Goal: Task Accomplishment & Management: Manage account settings

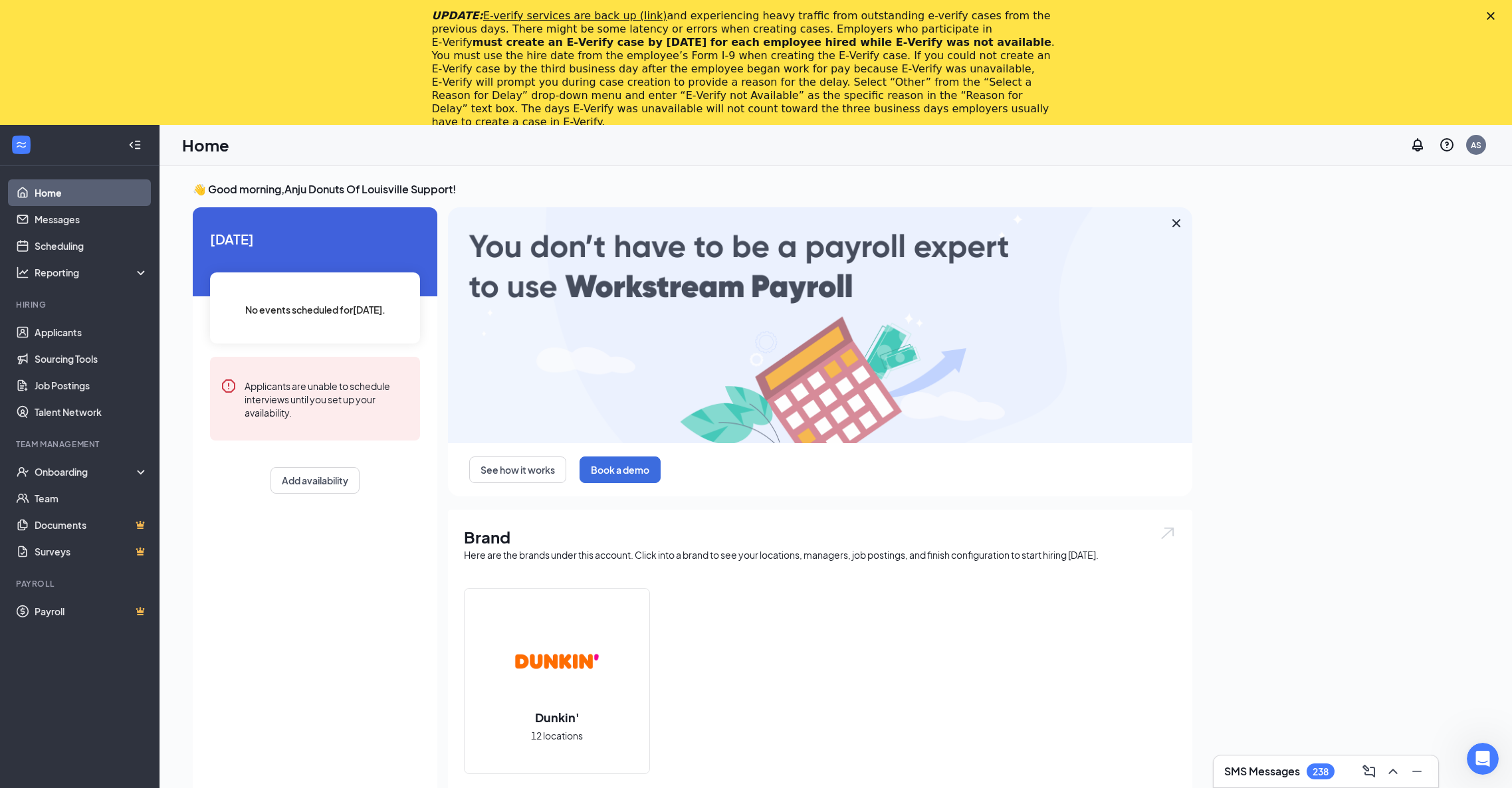
click at [1494, 14] on icon "Close" at bounding box center [1491, 16] width 8 height 8
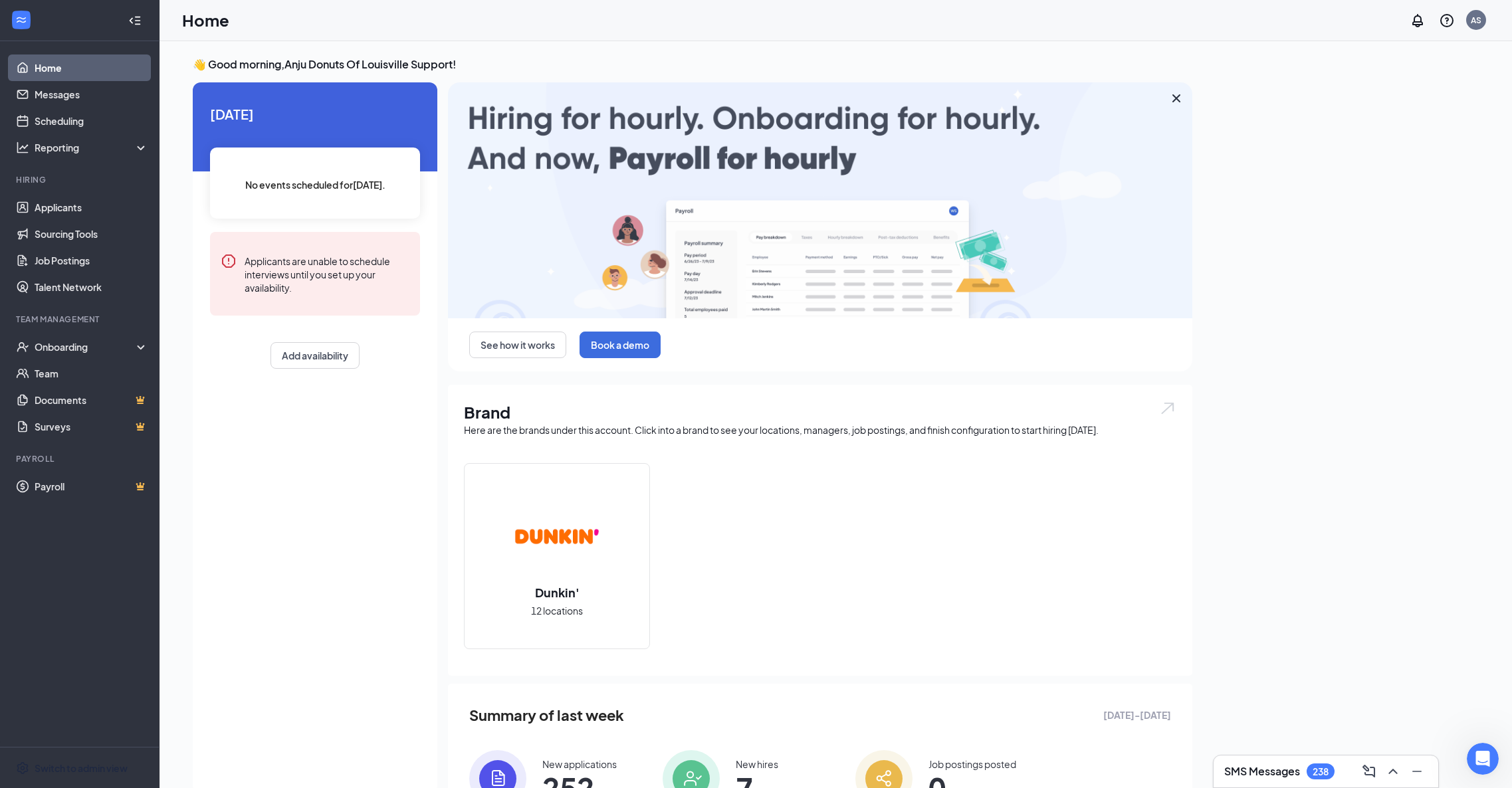
drag, startPoint x: 67, startPoint y: 769, endPoint x: 103, endPoint y: 655, distance: 119.5
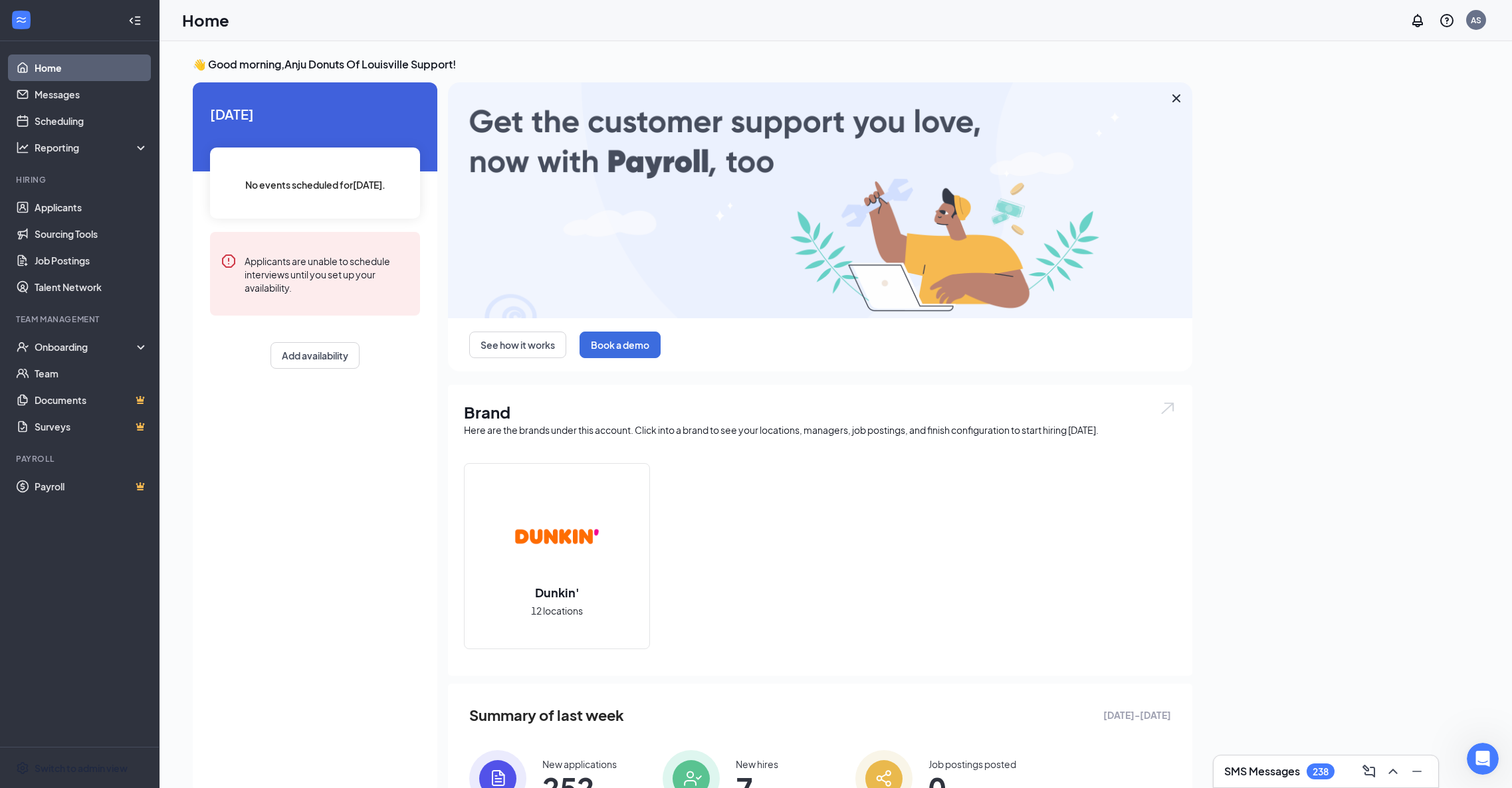
click at [67, 769] on div "Switch to admin view" at bounding box center [80, 769] width 93 height 13
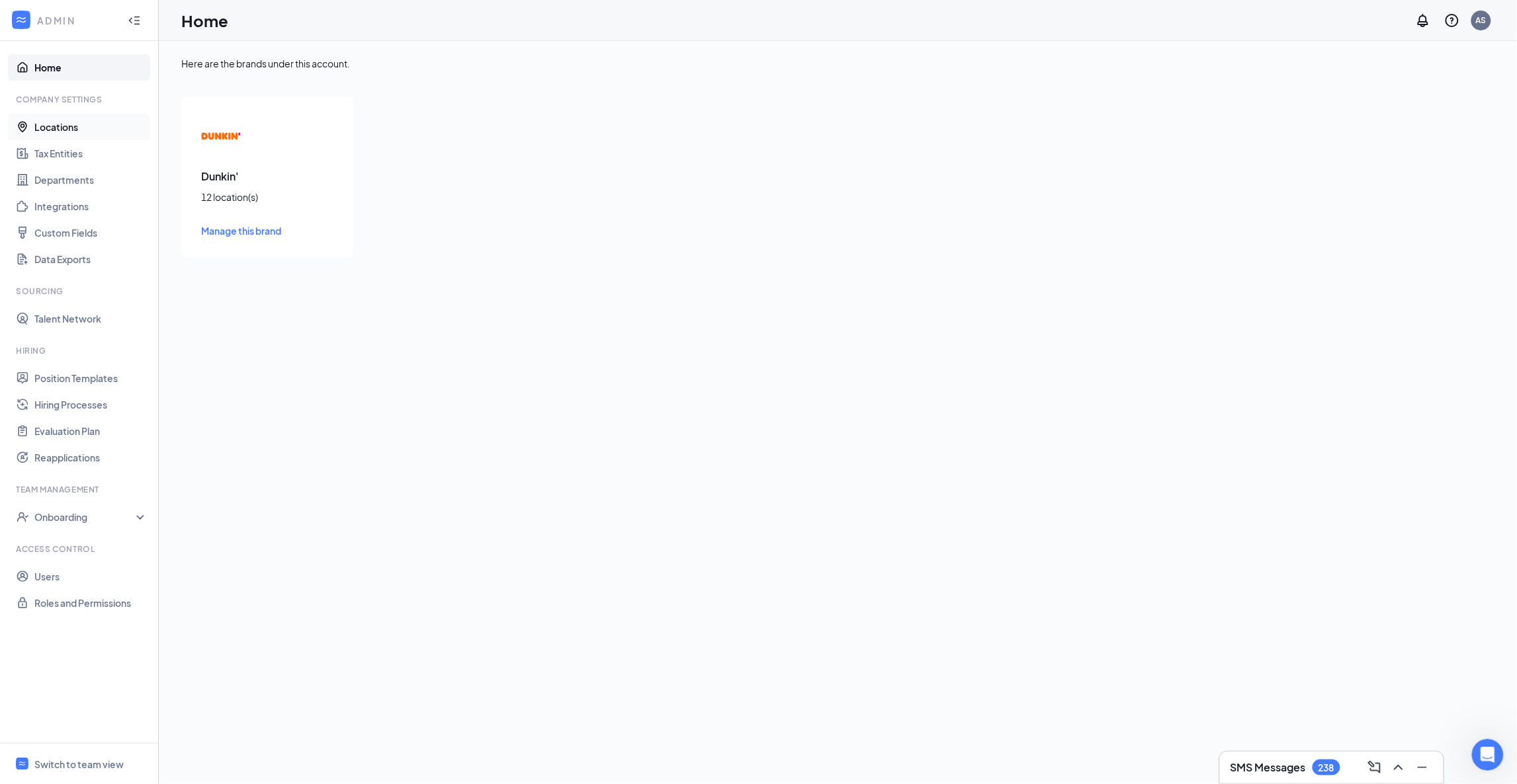
click at [58, 129] on link "Locations" at bounding box center [91, 127] width 113 height 27
click at [201, 241] on div at bounding box center [216, 244] width 44 height 16
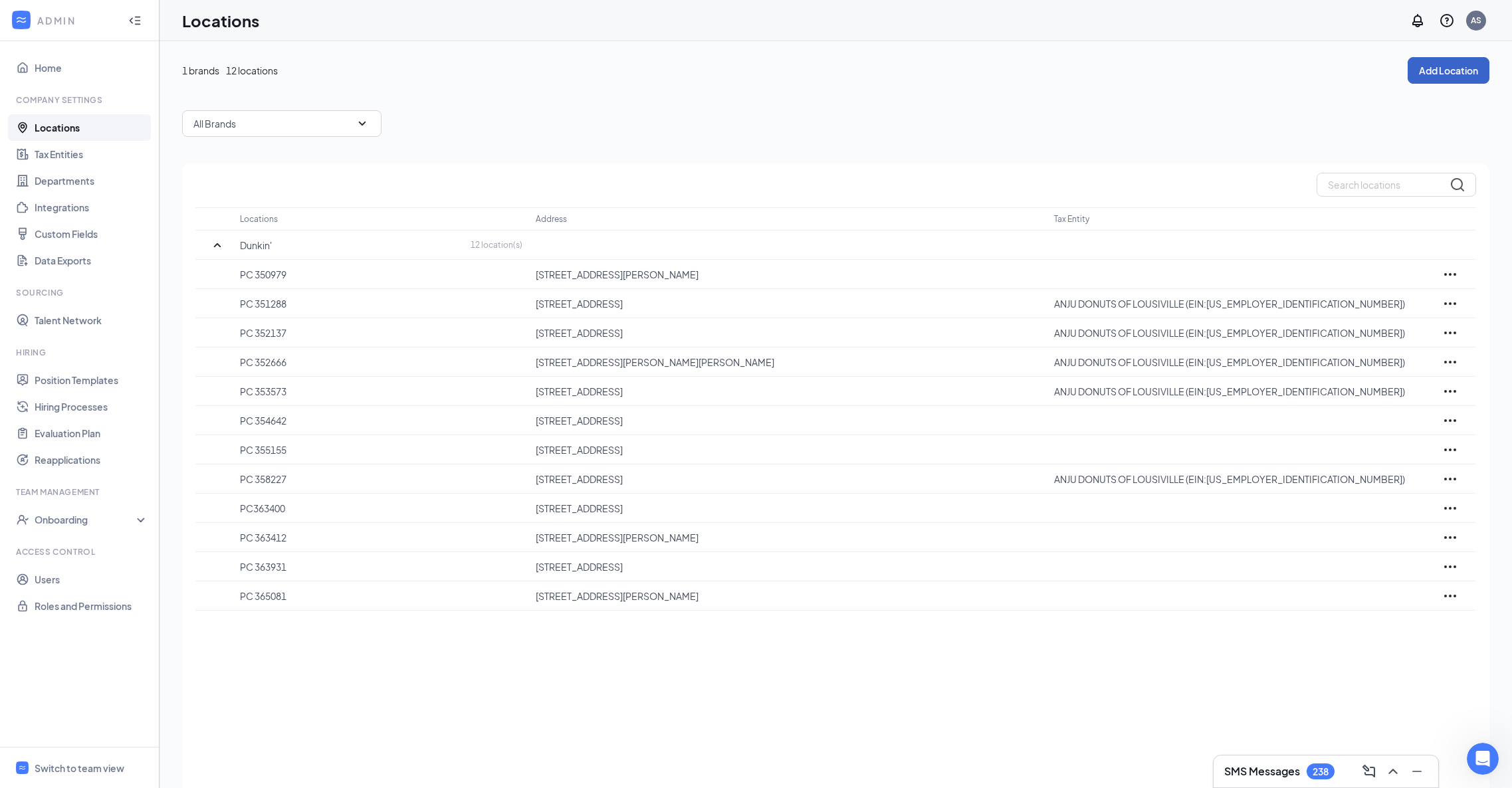
click at [1449, 69] on button "Add Location" at bounding box center [1448, 70] width 82 height 27
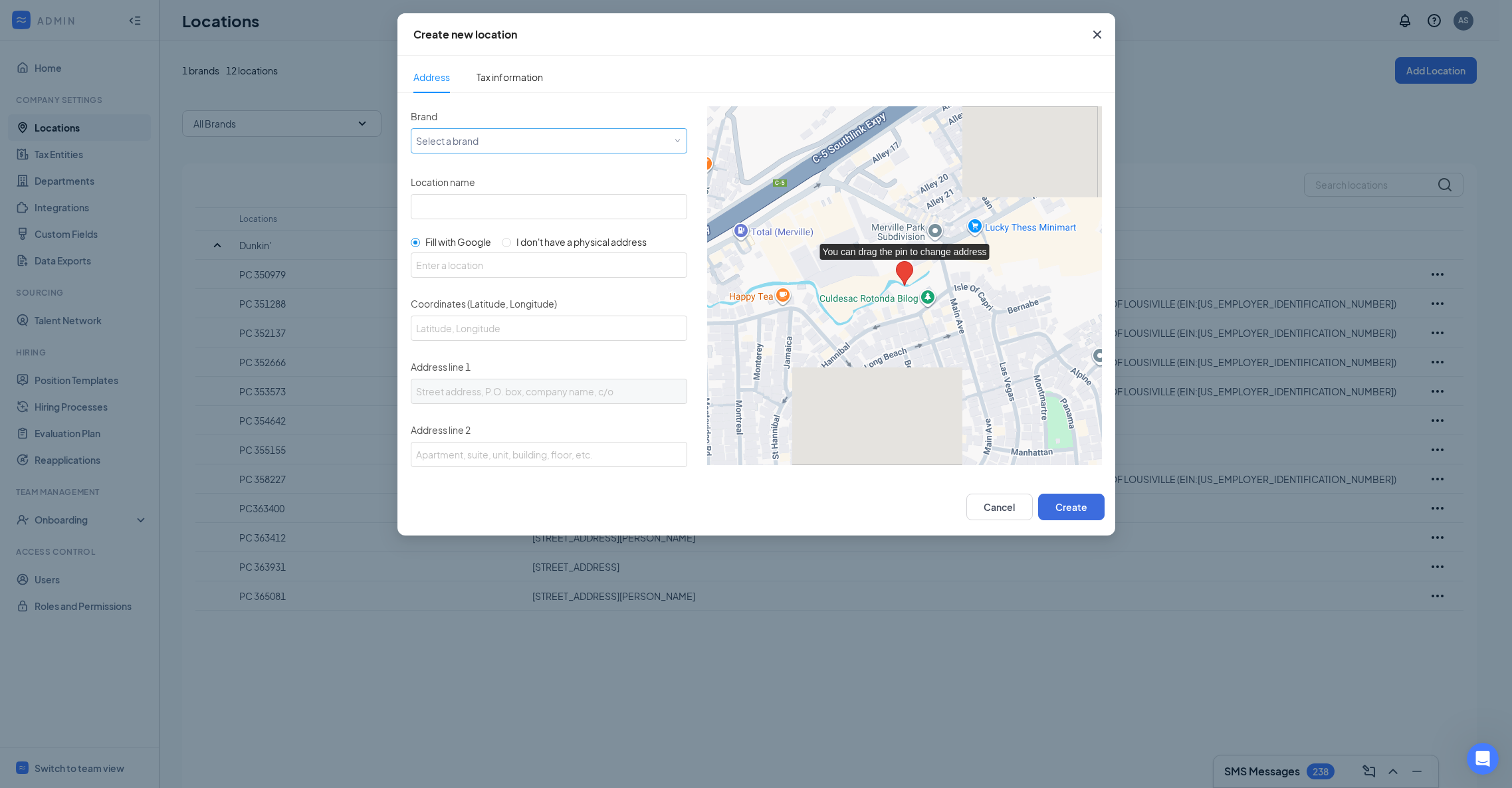
click at [502, 146] on div "Select a brand" at bounding box center [546, 140] width 260 height 16
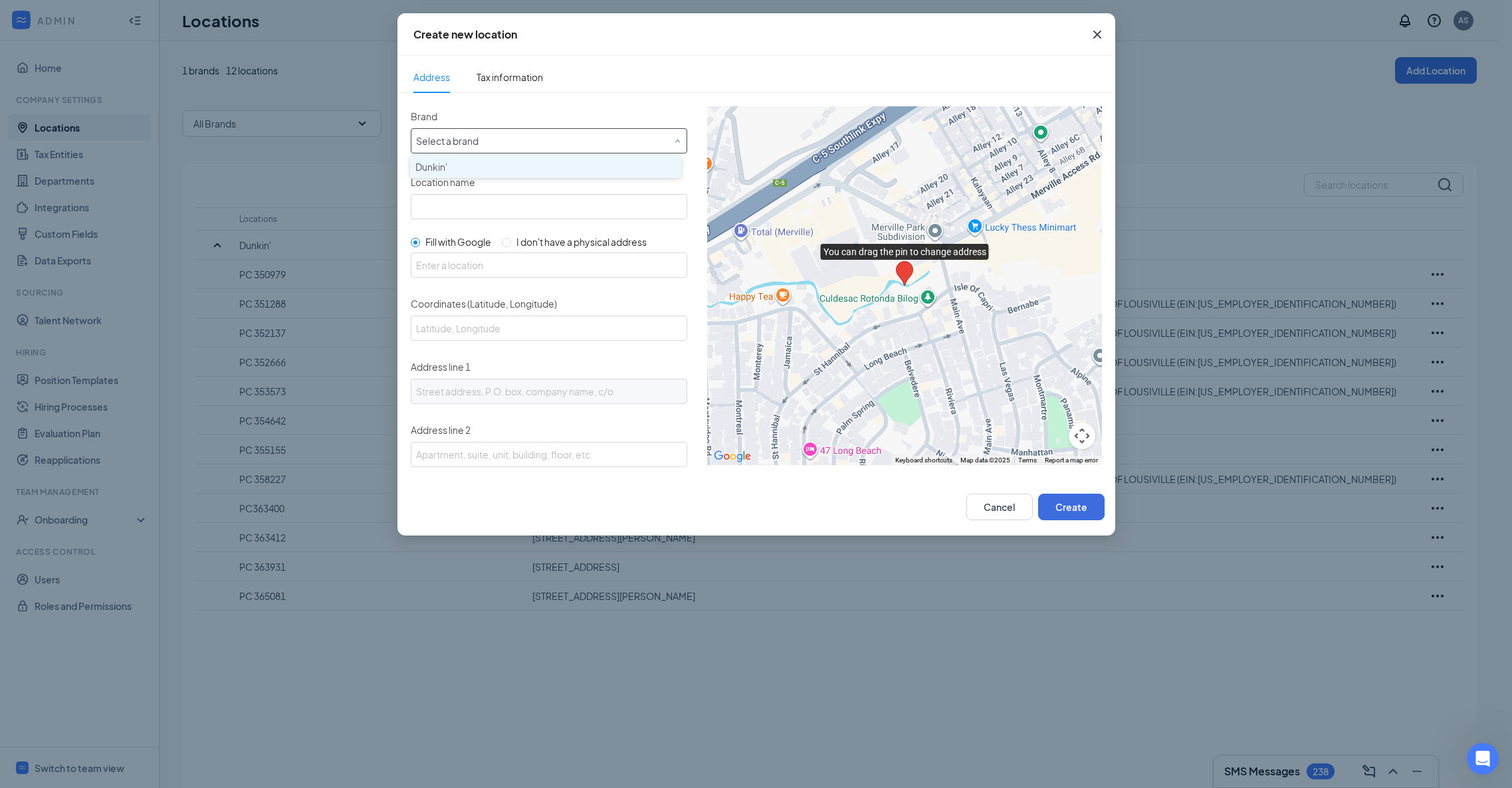
click at [483, 174] on li "Dunkin'" at bounding box center [546, 167] width 272 height 23
click at [504, 213] on input "Location name" at bounding box center [549, 207] width 277 height 25
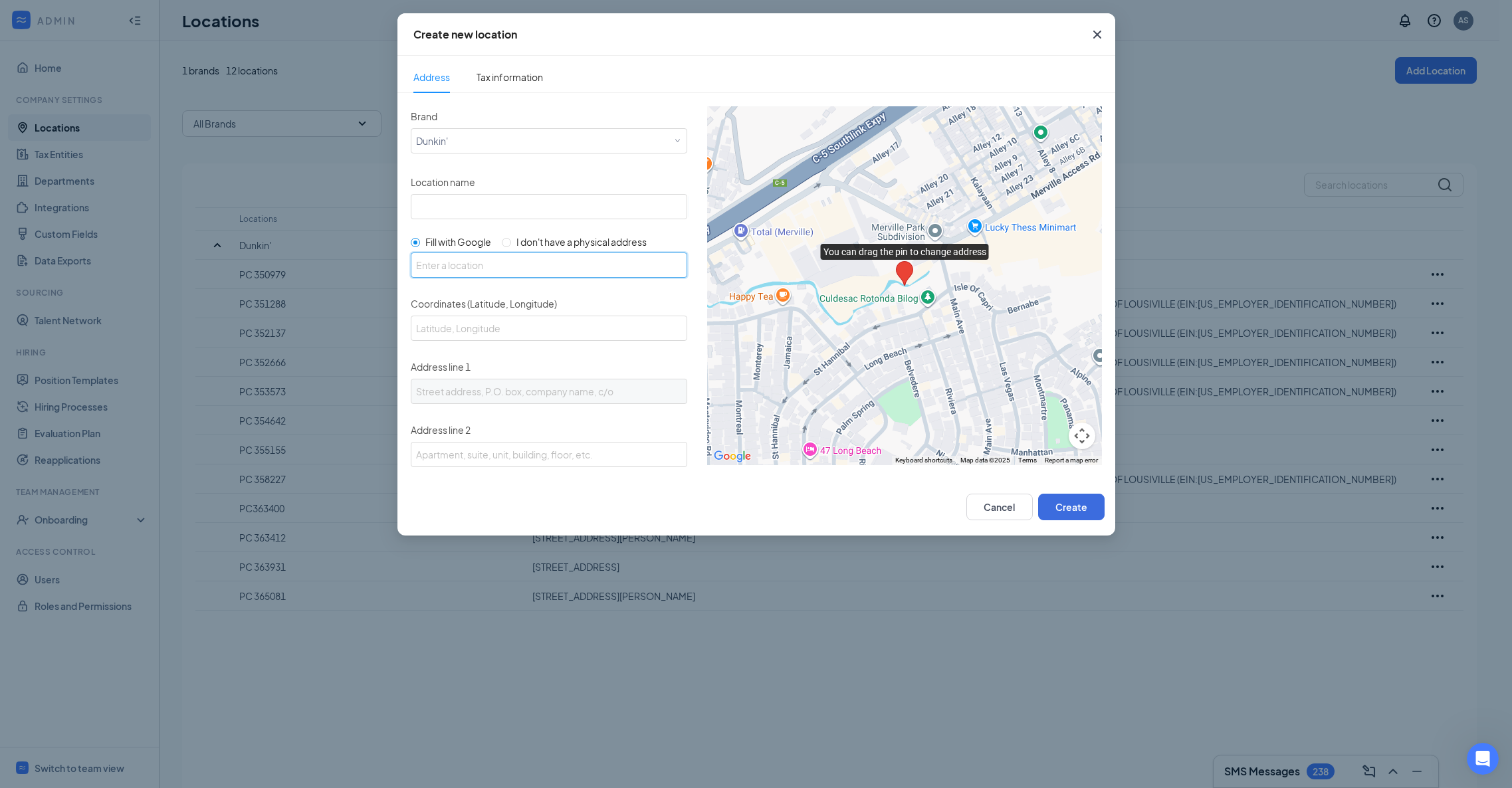
click at [453, 269] on input "text" at bounding box center [549, 265] width 277 height 25
paste input "[STREET_ADDRESS]"
type input "[STREET_ADDRESS]"
type input "37.9926944, -85.7220581"
type input "[STREET_ADDRESS]"
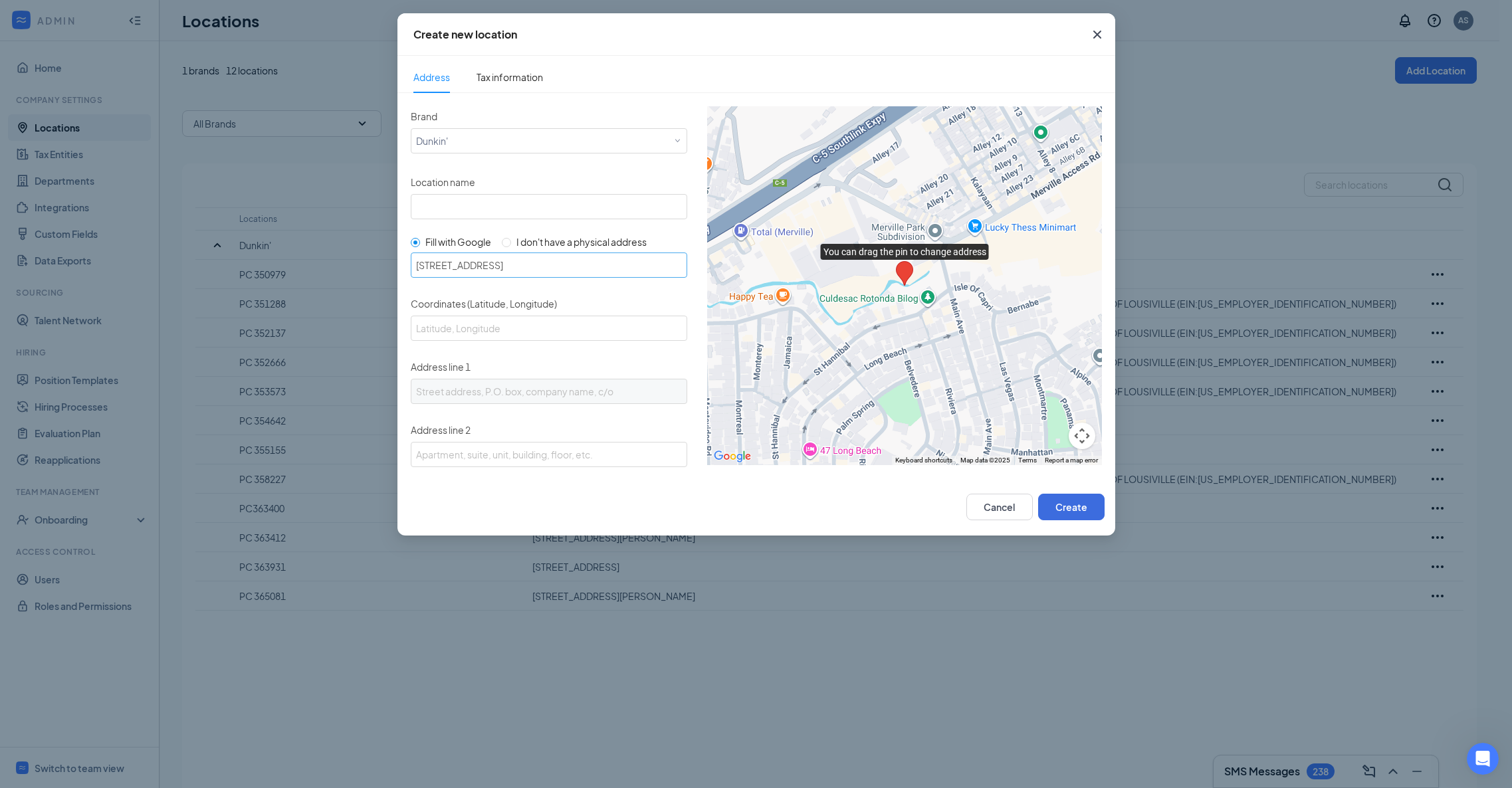
type input "[GEOGRAPHIC_DATA]"
type input "KY"
type input "40165"
type input "US"
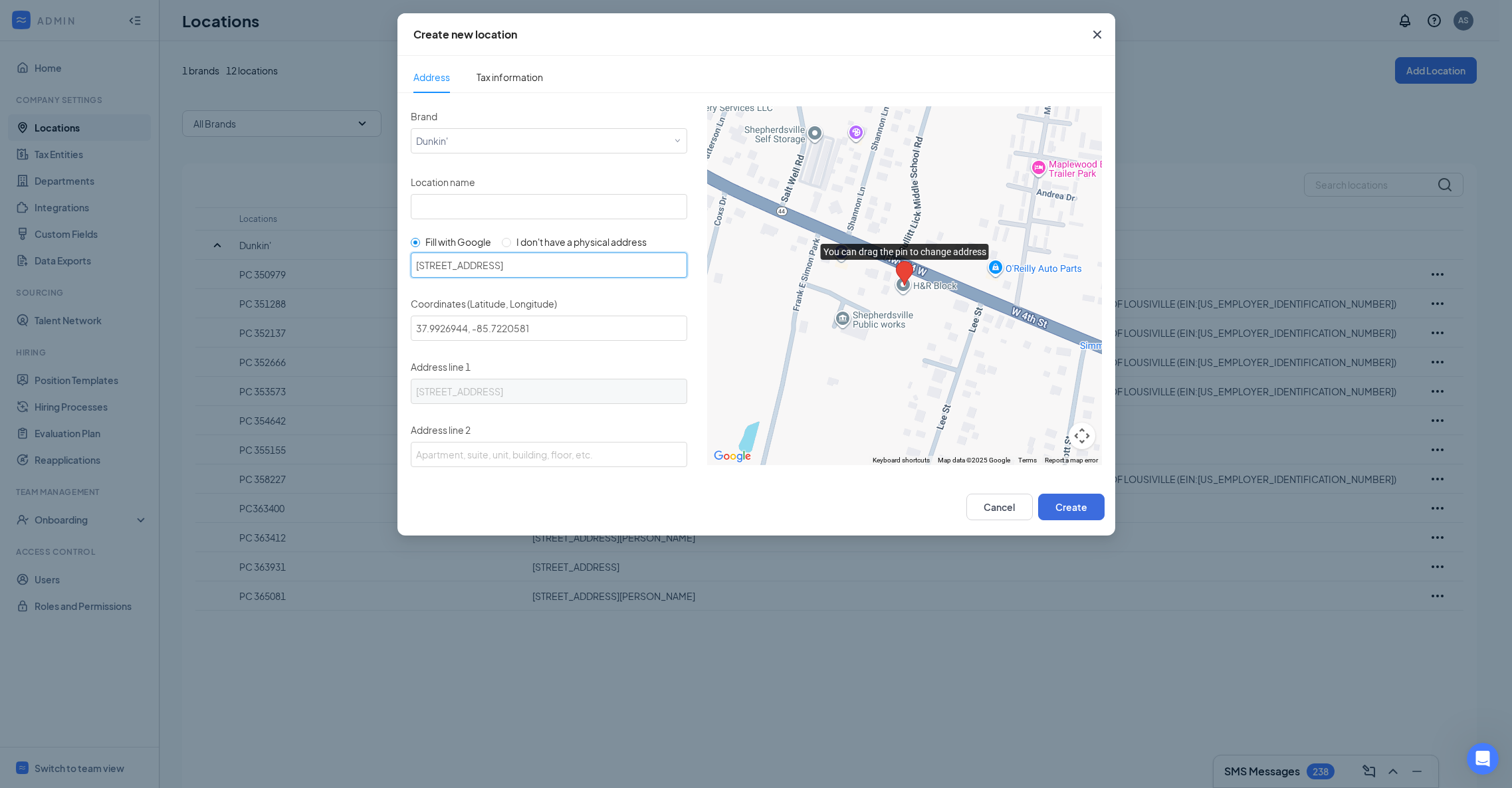
click at [500, 270] on input "[STREET_ADDRESS]" at bounding box center [549, 265] width 277 height 25
click at [448, 213] on input "Location name" at bounding box center [549, 207] width 277 height 25
paste input "[GEOGRAPHIC_DATA]"
type input "[GEOGRAPHIC_DATA]"
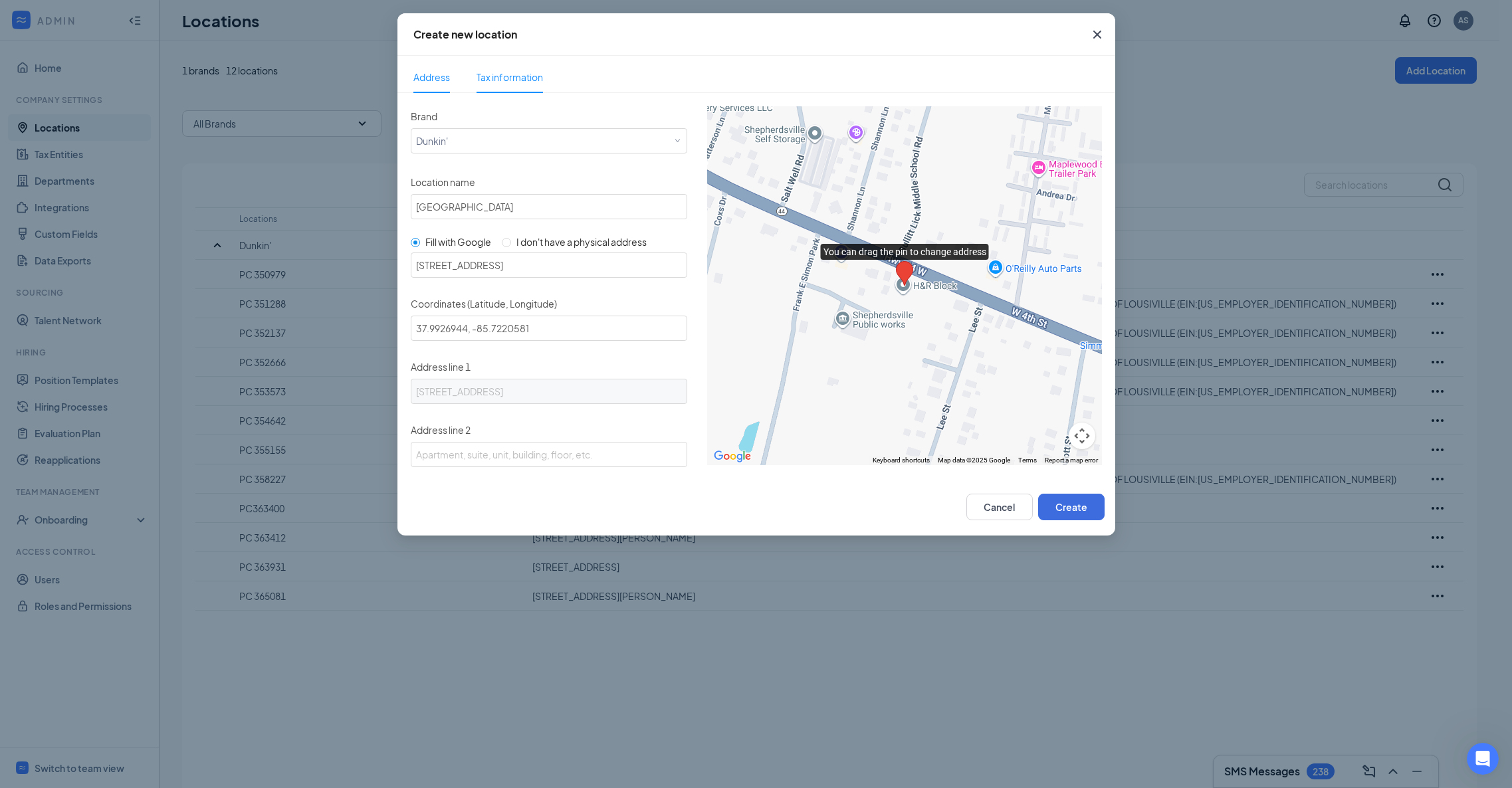
click at [537, 75] on span "Tax information" at bounding box center [510, 77] width 66 height 12
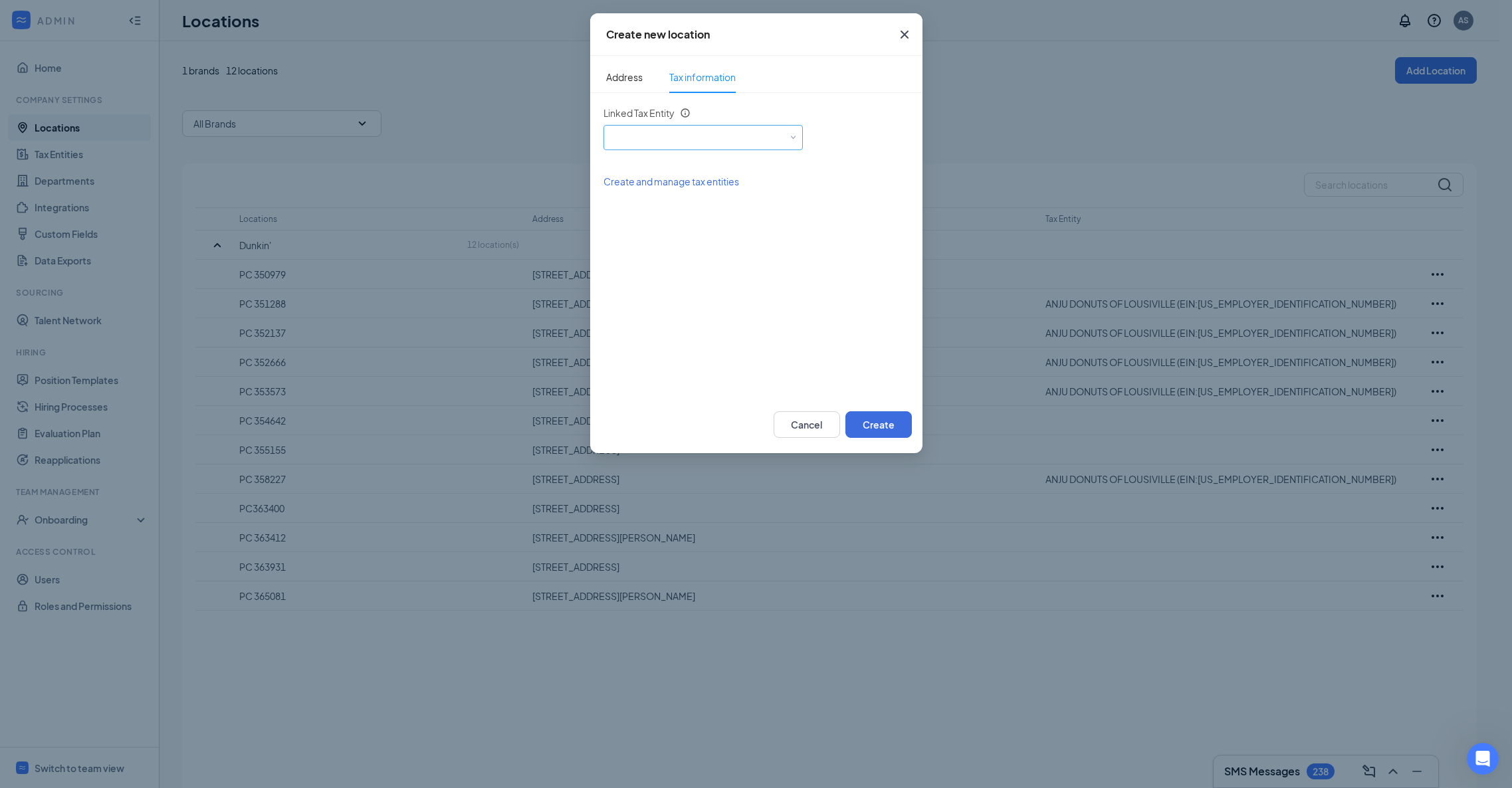
drag, startPoint x: 696, startPoint y: 137, endPoint x: 703, endPoint y: 194, distance: 57.4
click at [696, 137] on div "Select an existing tax entity" at bounding box center [702, 136] width 189 height 20
click at [660, 179] on span "ANJU DONUTS OF LOUSIVILLE (EIN: [US_EMPLOYER_IDENTIFICATION_NUMBER])" at bounding box center [790, 174] width 352 height 13
click at [867, 428] on button "Create" at bounding box center [878, 425] width 66 height 27
